Goal: Task Accomplishment & Management: Use online tool/utility

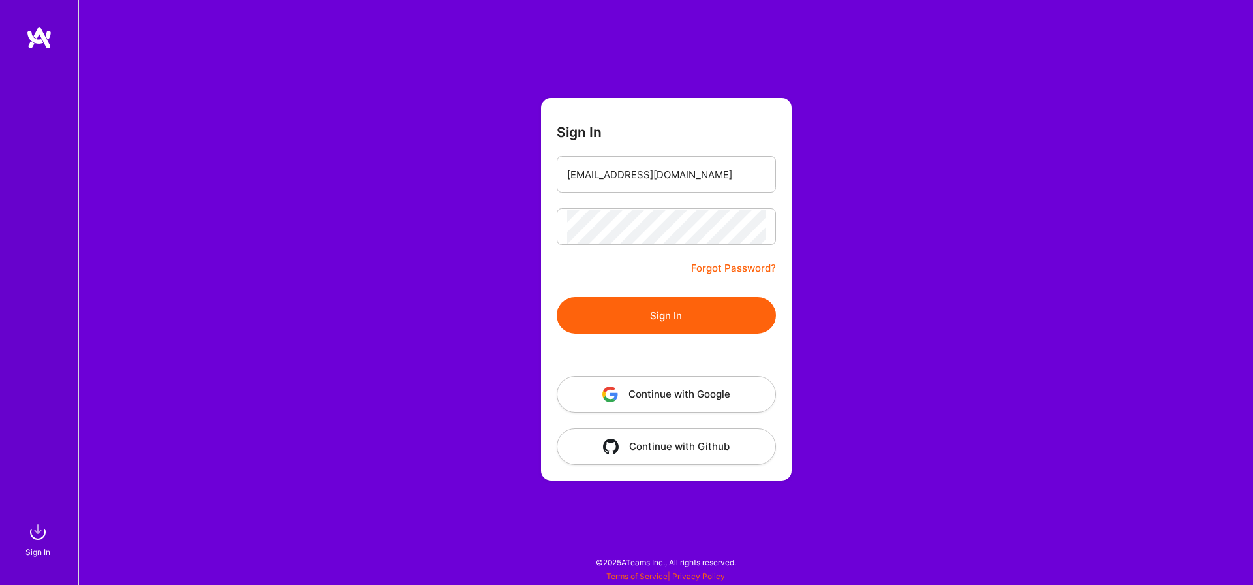
click at [640, 328] on button "Sign In" at bounding box center [666, 315] width 219 height 37
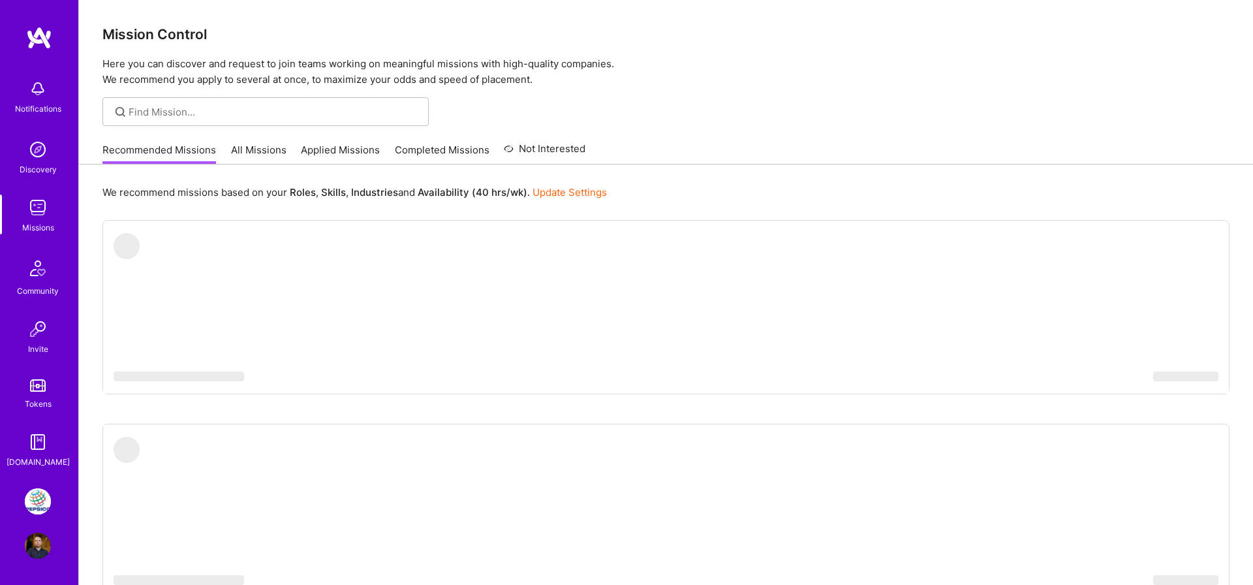
click at [50, 492] on img at bounding box center [38, 501] width 26 height 26
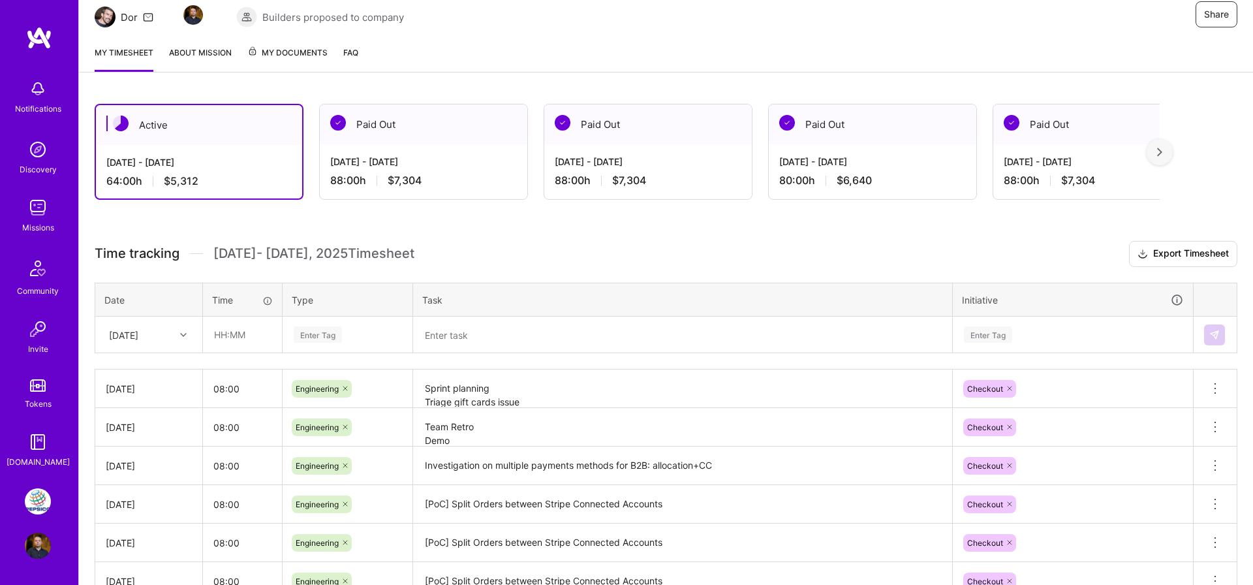
scroll to position [176, 0]
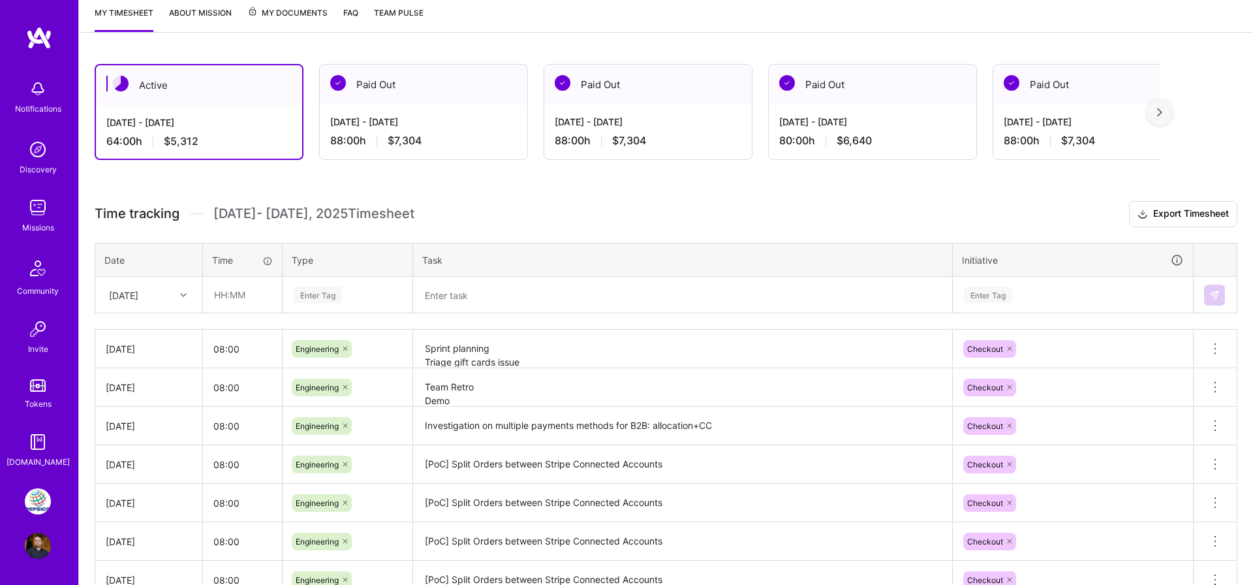
click at [138, 290] on div "[DATE]" at bounding box center [123, 295] width 29 height 14
click at [224, 281] on input "text" at bounding box center [243, 294] width 78 height 35
type input "08:00"
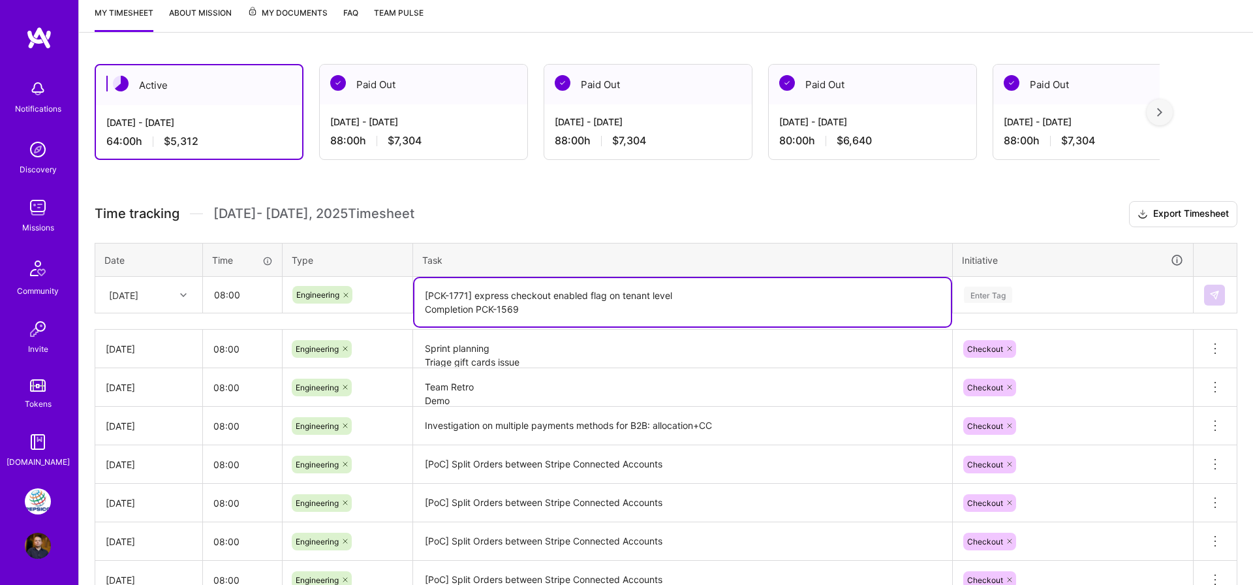
type textarea "[PCK-1771] express checkout enabled flag on tenant level Completion PCK-1569"
click at [1023, 286] on div "Enter Tag" at bounding box center [1072, 294] width 221 height 16
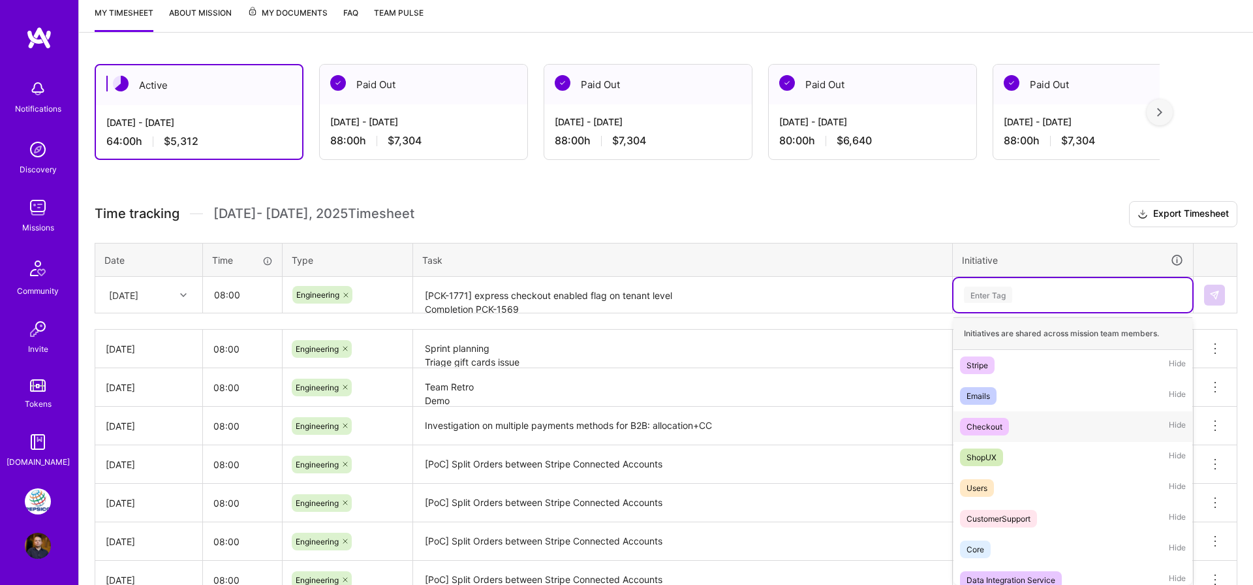
click at [1001, 420] on div "Checkout" at bounding box center [984, 427] width 36 height 14
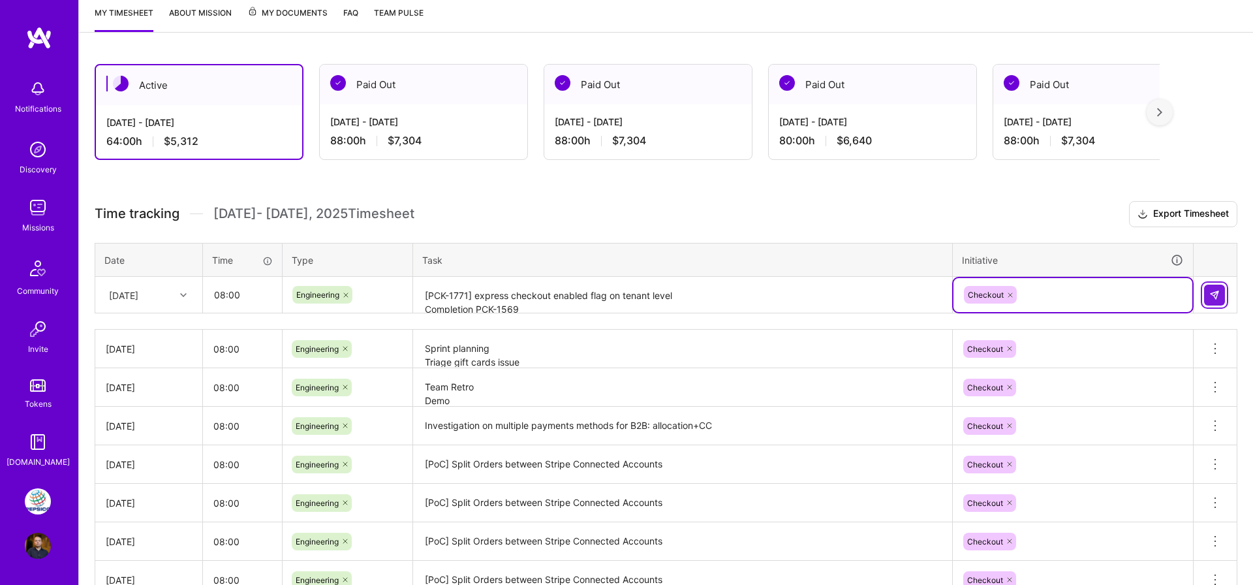
click at [1214, 287] on button at bounding box center [1214, 294] width 21 height 21
